Goal: Transaction & Acquisition: Purchase product/service

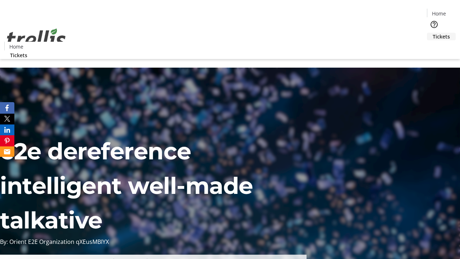
click at [433, 33] on span "Tickets" at bounding box center [441, 37] width 17 height 8
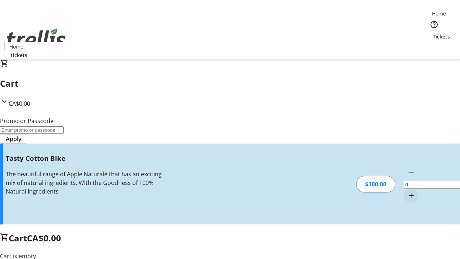
click at [407, 191] on mat-icon "Increment by one" at bounding box center [411, 195] width 9 height 9
type input "1"
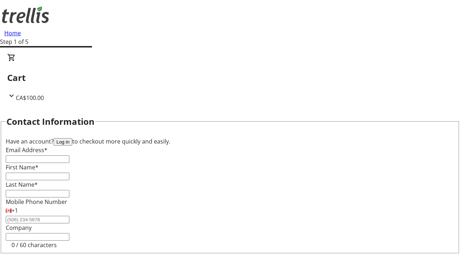
type input "FREE"
type input "[EMAIL_ADDRESS][DOMAIN_NAME]"
type input "Elyssa"
type input "Keebler"
